Goal: Information Seeking & Learning: Learn about a topic

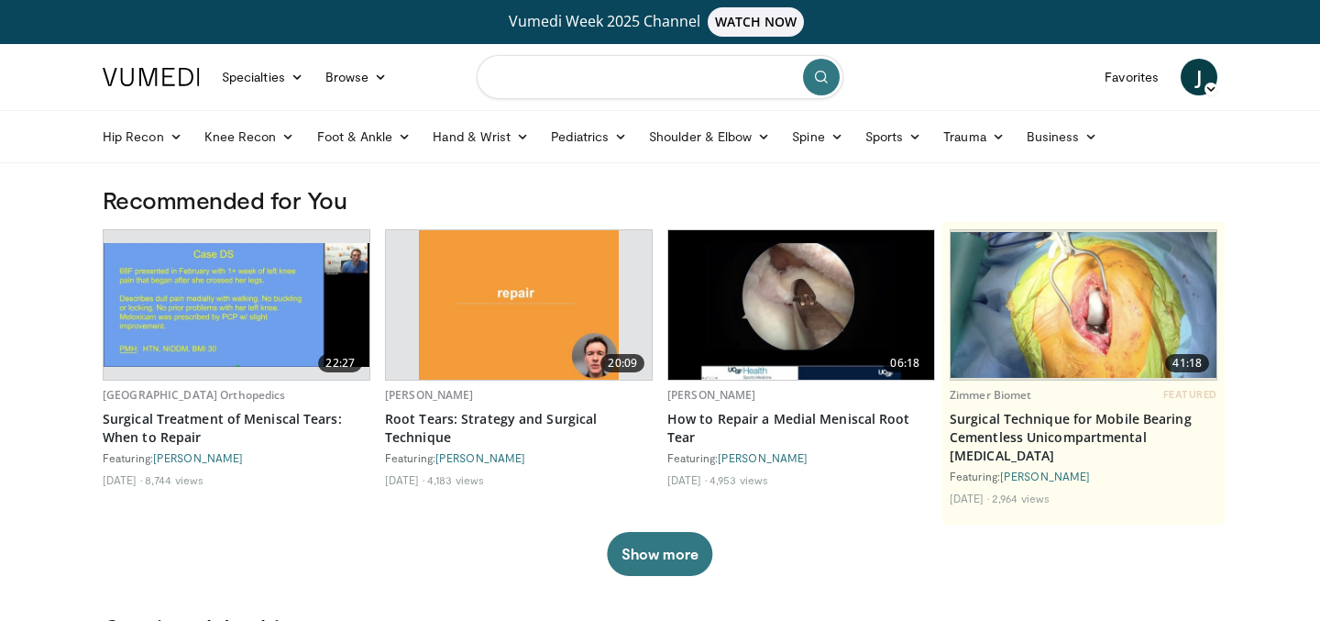
click at [694, 91] on input "Search topics, interventions" at bounding box center [660, 77] width 367 height 44
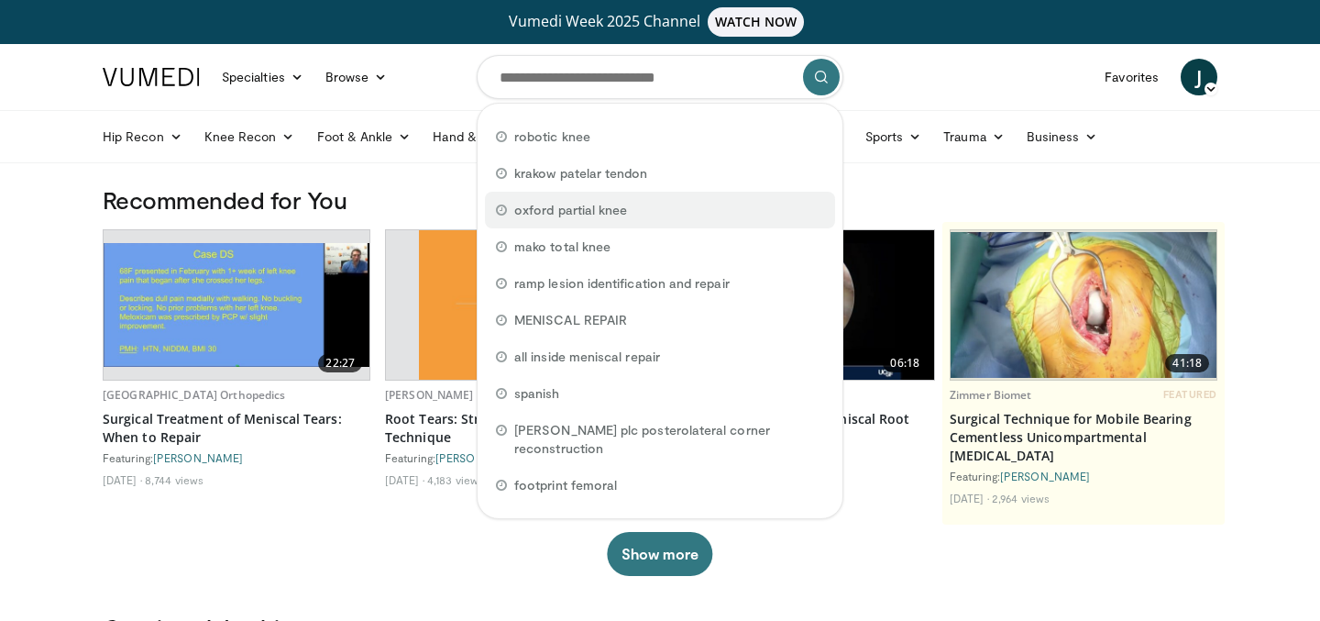
click at [588, 214] on span "oxford partial knee" at bounding box center [570, 210] width 113 height 18
type input "**********"
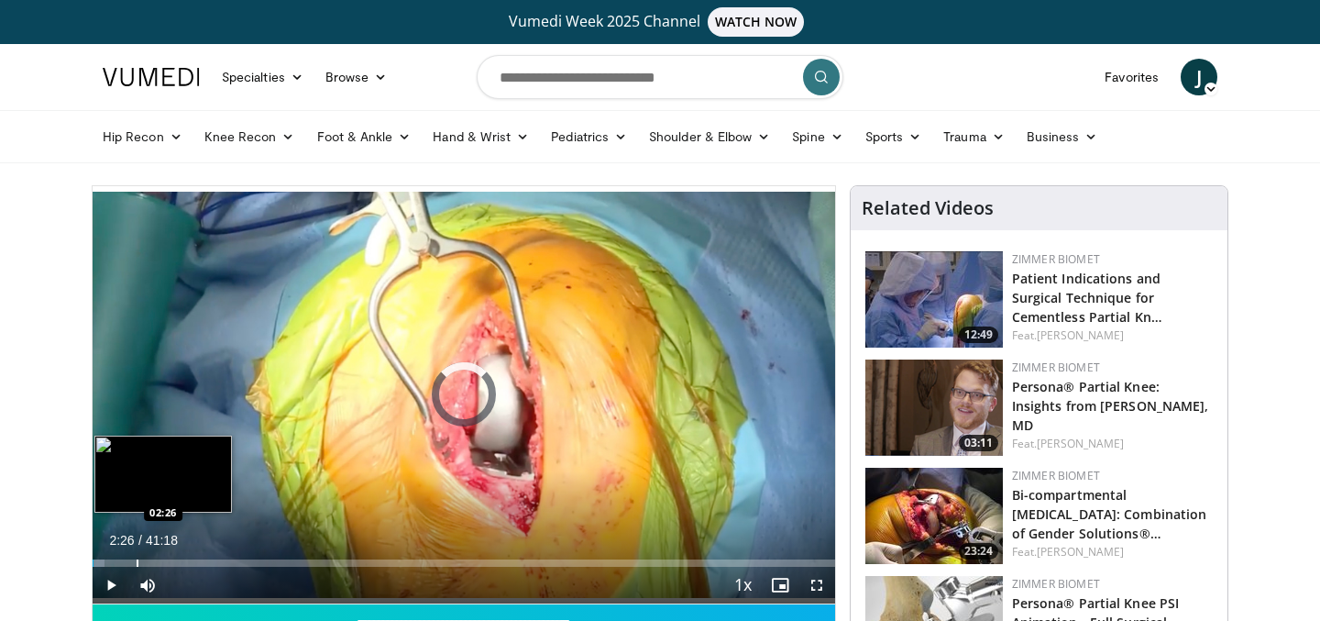
click at [136, 557] on div "Loaded : 1.60% 02:26 02:26" at bounding box center [464, 557] width 742 height 17
click at [153, 558] on div "Loaded : 8.47% 03:21 03:24" at bounding box center [464, 557] width 742 height 17
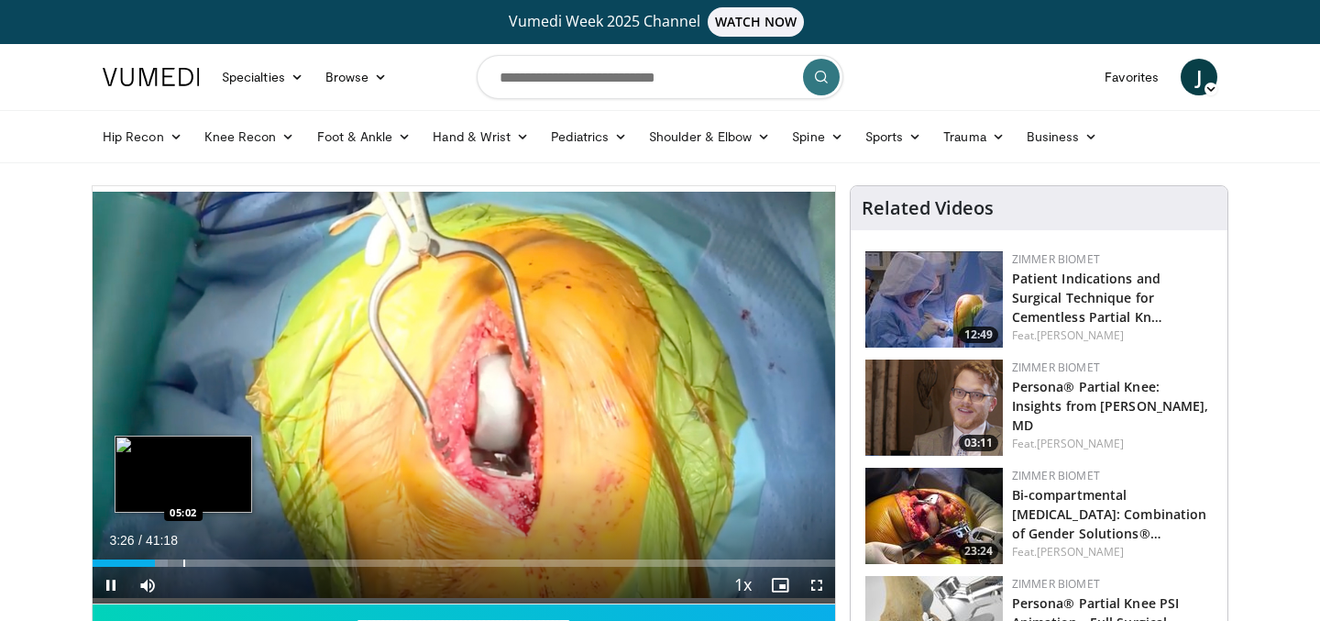
click at [182, 556] on div "Loaded : 10.09% 03:26 05:02" at bounding box center [464, 557] width 742 height 17
click at [215, 560] on div "Loaded : 13.61% 05:03 06:53" at bounding box center [464, 562] width 742 height 7
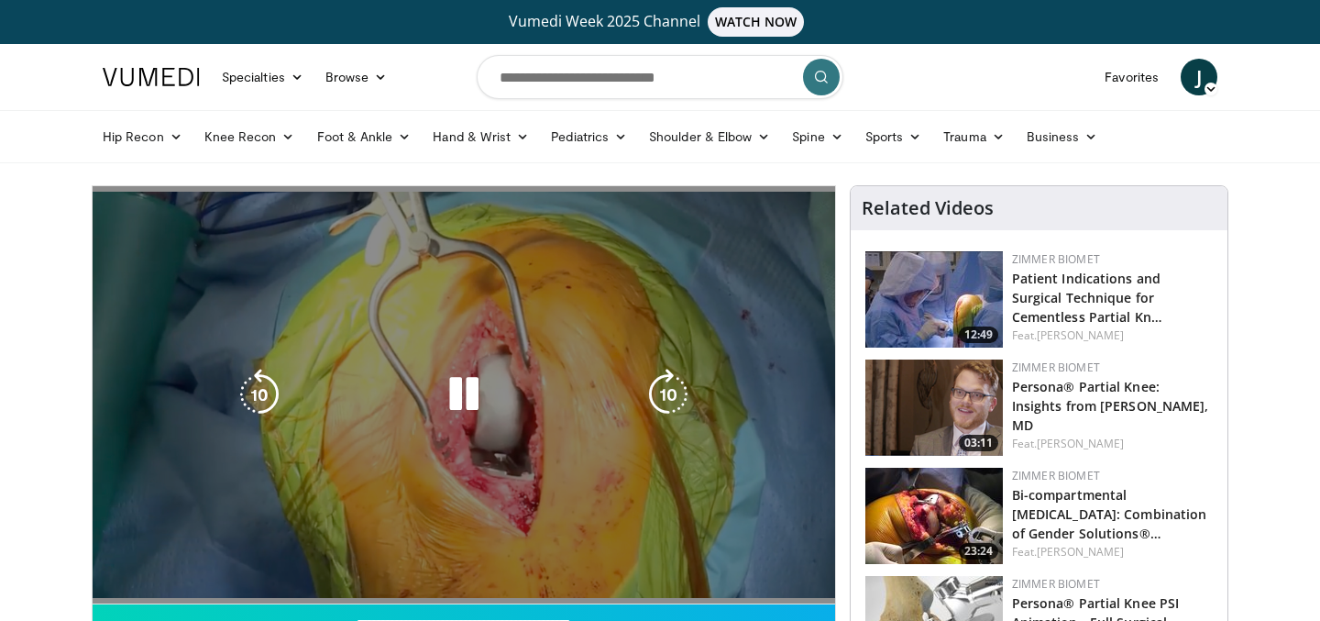
click at [0, 0] on div "Progress Bar" at bounding box center [0, 0] width 0 height 0
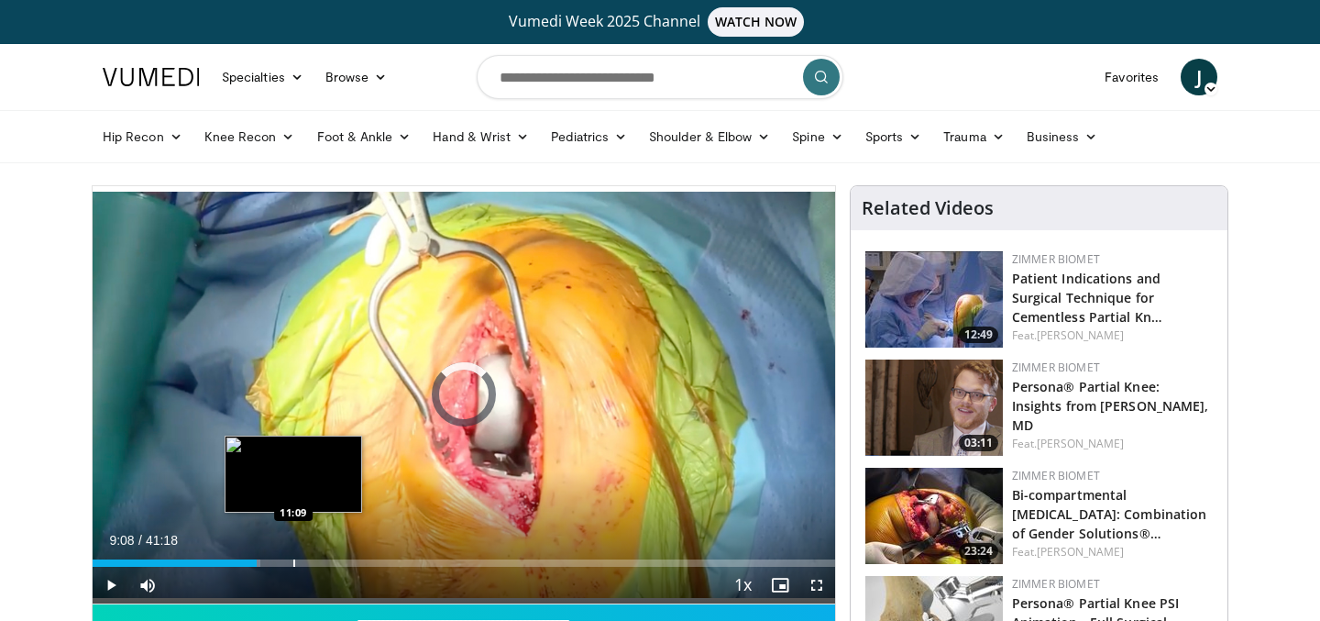
click at [293, 559] on div "Progress Bar" at bounding box center [294, 562] width 2 height 7
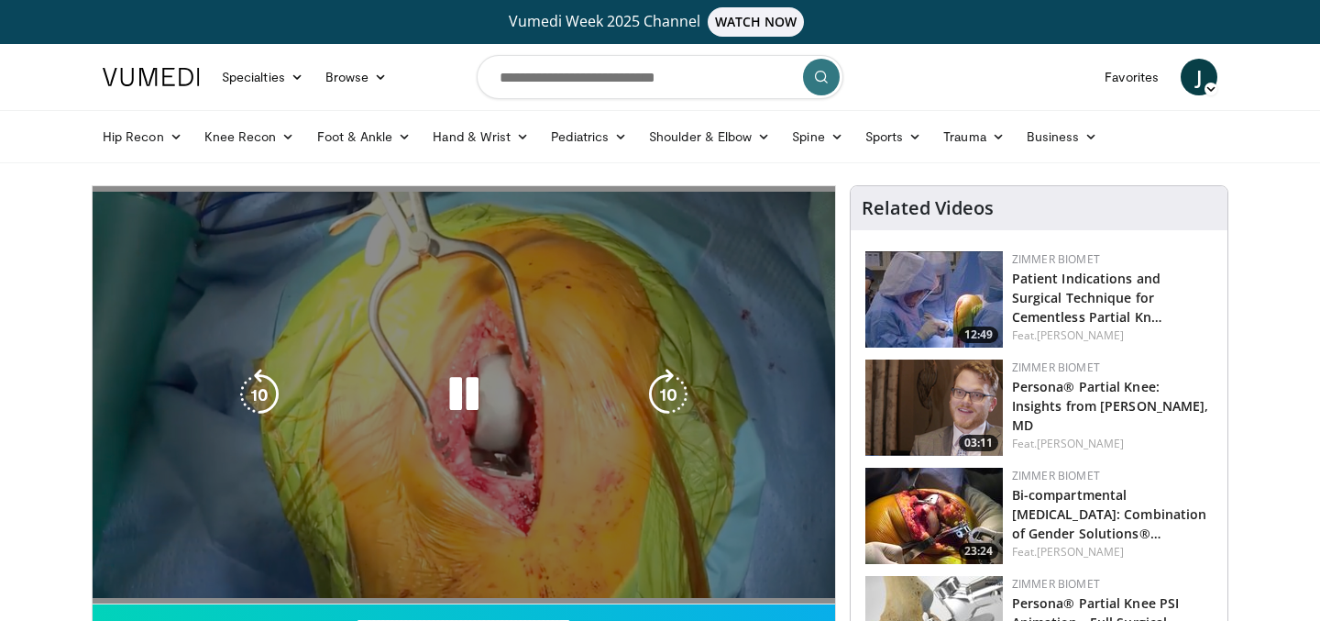
click at [358, 550] on video-js "**********" at bounding box center [464, 395] width 742 height 418
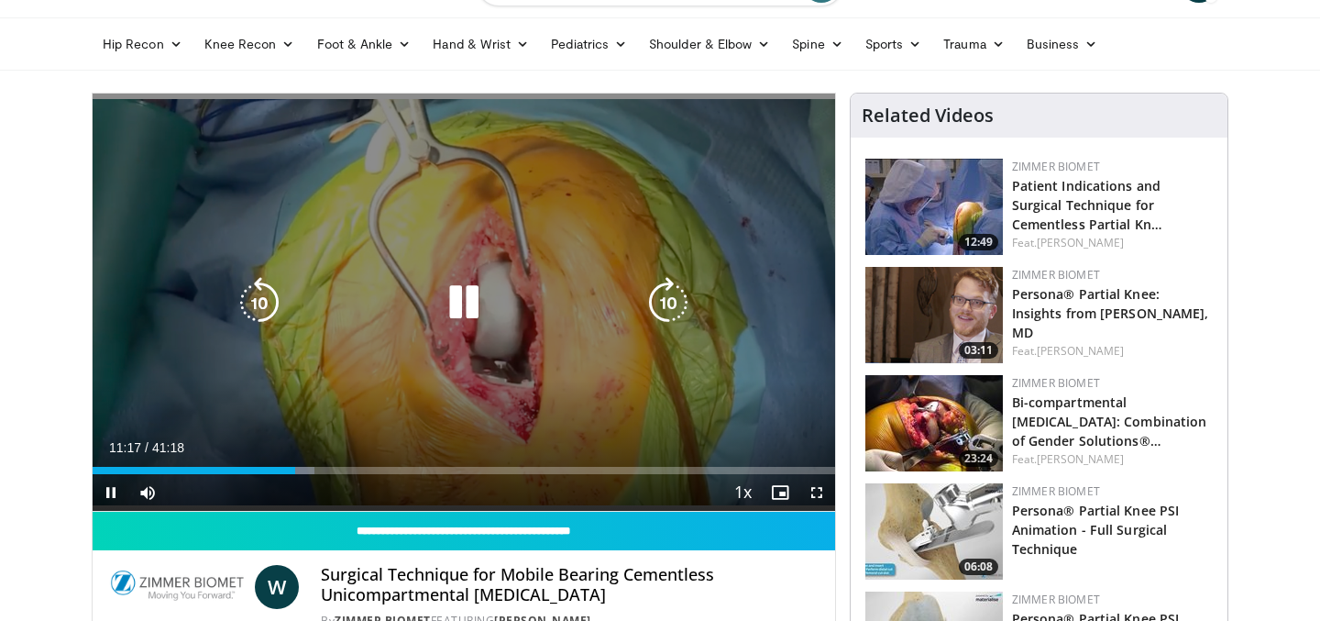
scroll to position [69, 0]
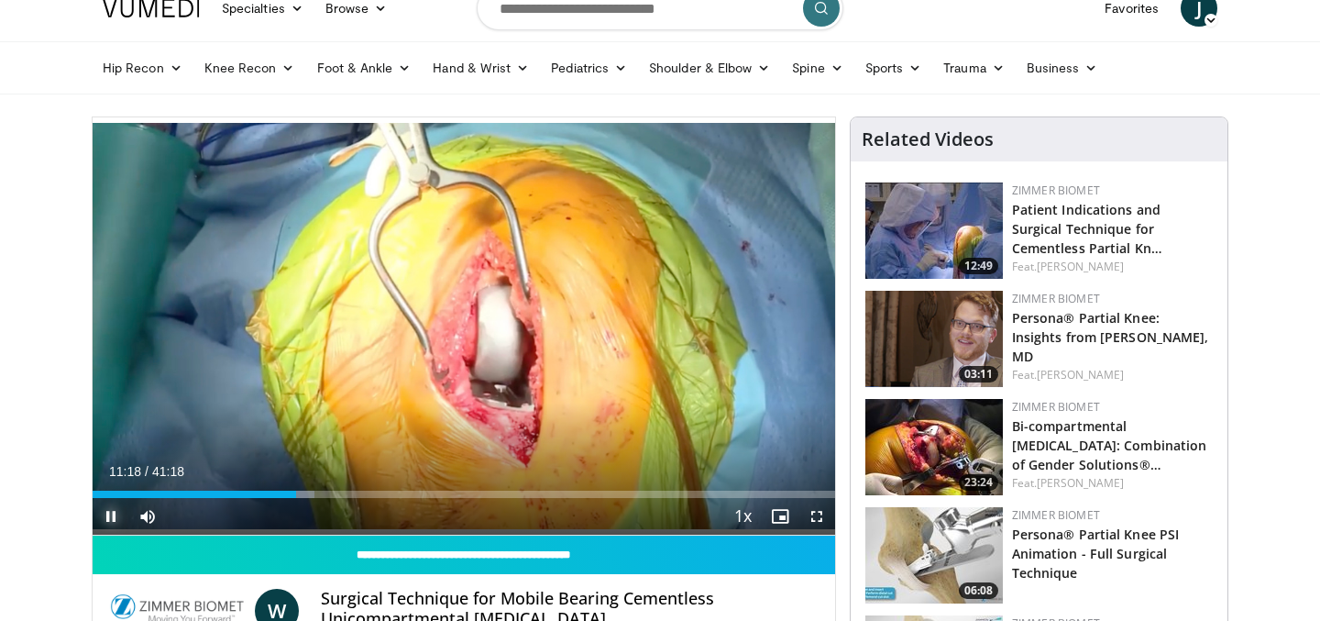
click at [114, 517] on span "Video Player" at bounding box center [111, 516] width 37 height 37
